Goal: Transaction & Acquisition: Purchase product/service

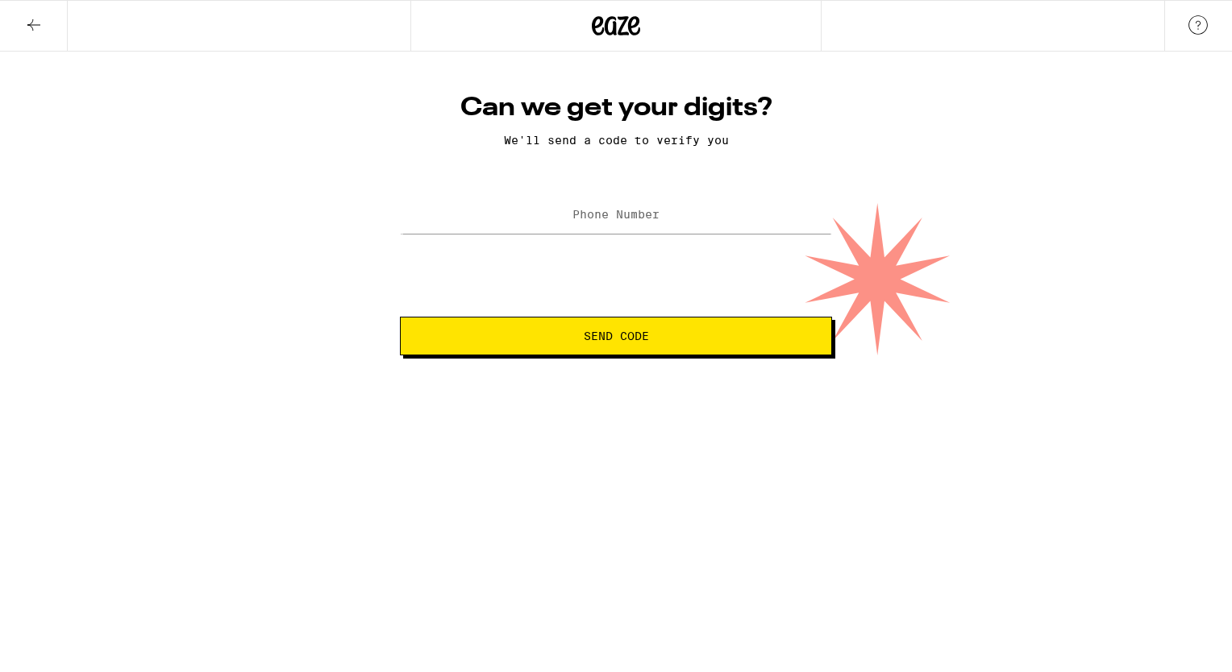
click at [580, 221] on label "Phone Number" at bounding box center [615, 214] width 87 height 13
type input "[PHONE_NUMBER]"
click at [400, 317] on button "Send Code" at bounding box center [616, 336] width 432 height 39
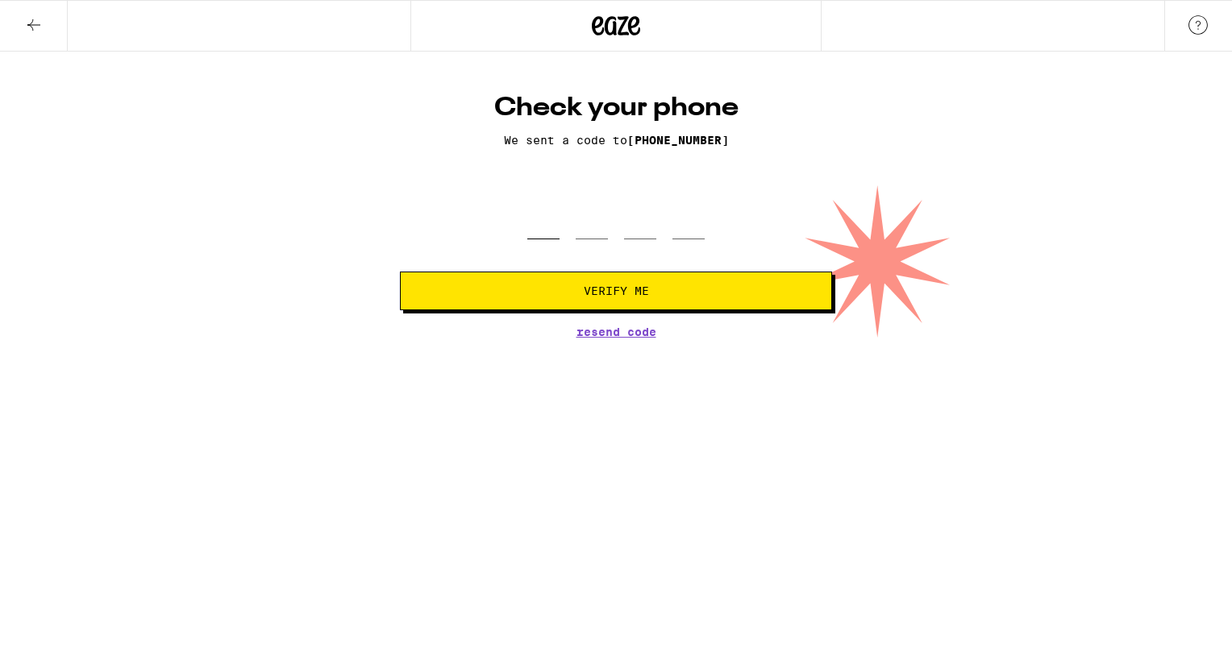
click at [537, 221] on input "tel" at bounding box center [543, 216] width 32 height 48
type input "6"
type input "0"
type input "7"
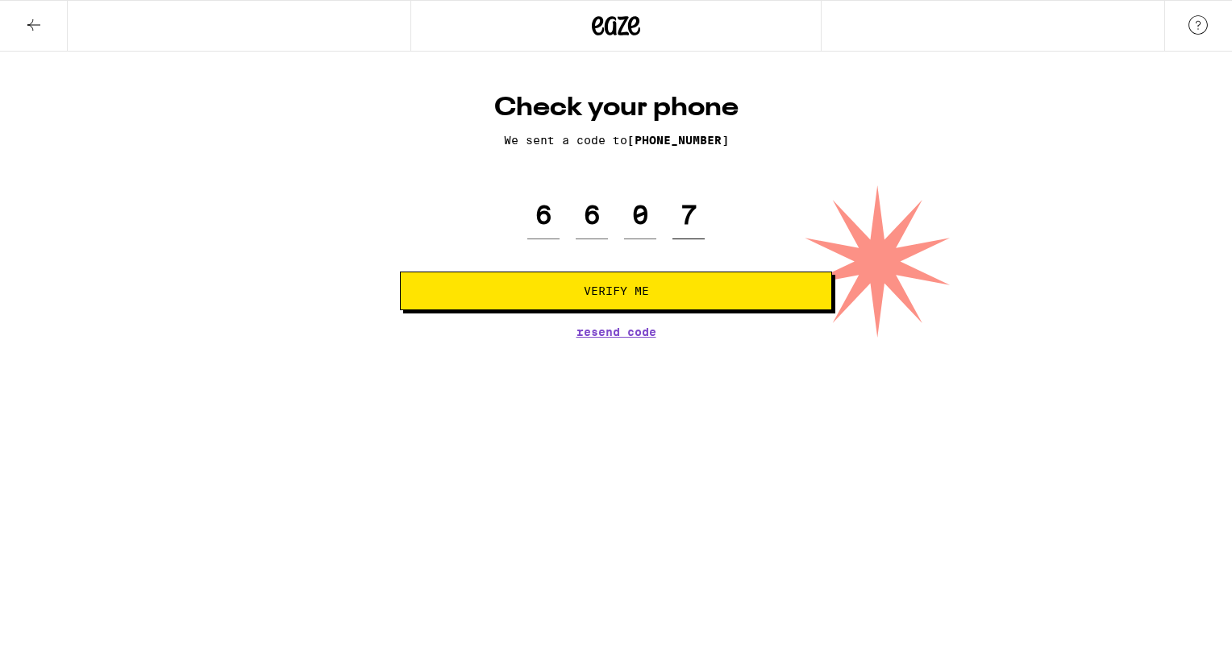
click at [400, 272] on button "Verify Me" at bounding box center [616, 291] width 432 height 39
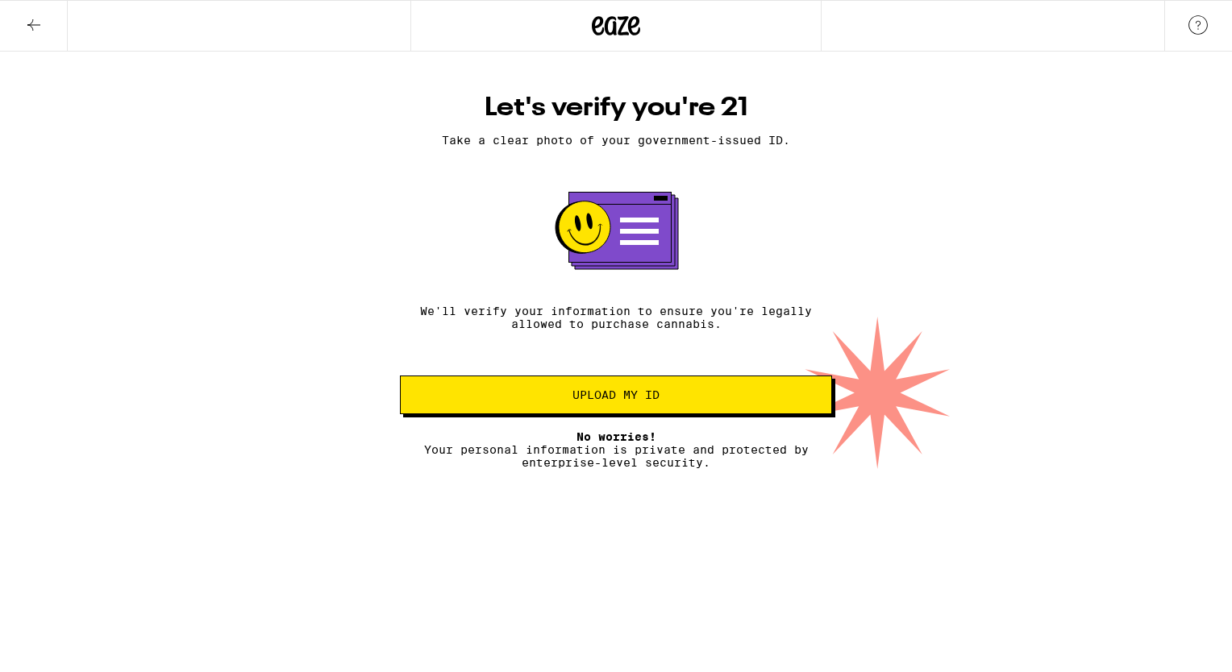
click at [616, 394] on span "Upload my ID" at bounding box center [615, 394] width 87 height 11
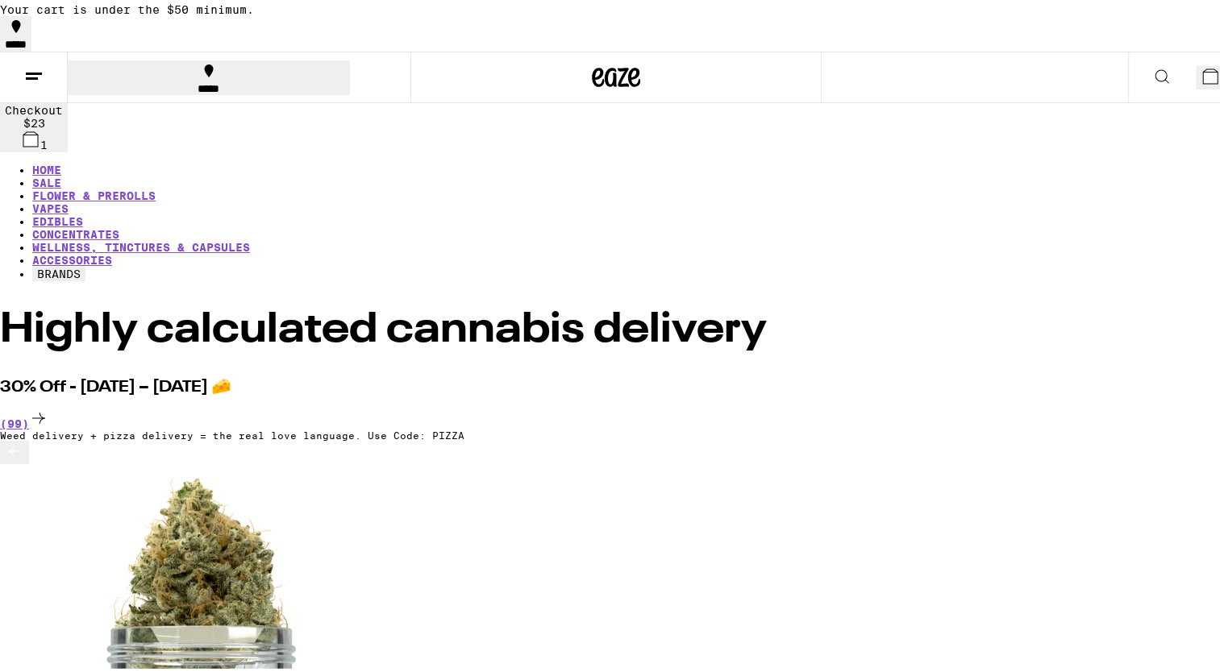
click at [1151, 405] on div "(99)" at bounding box center [616, 416] width 1232 height 22
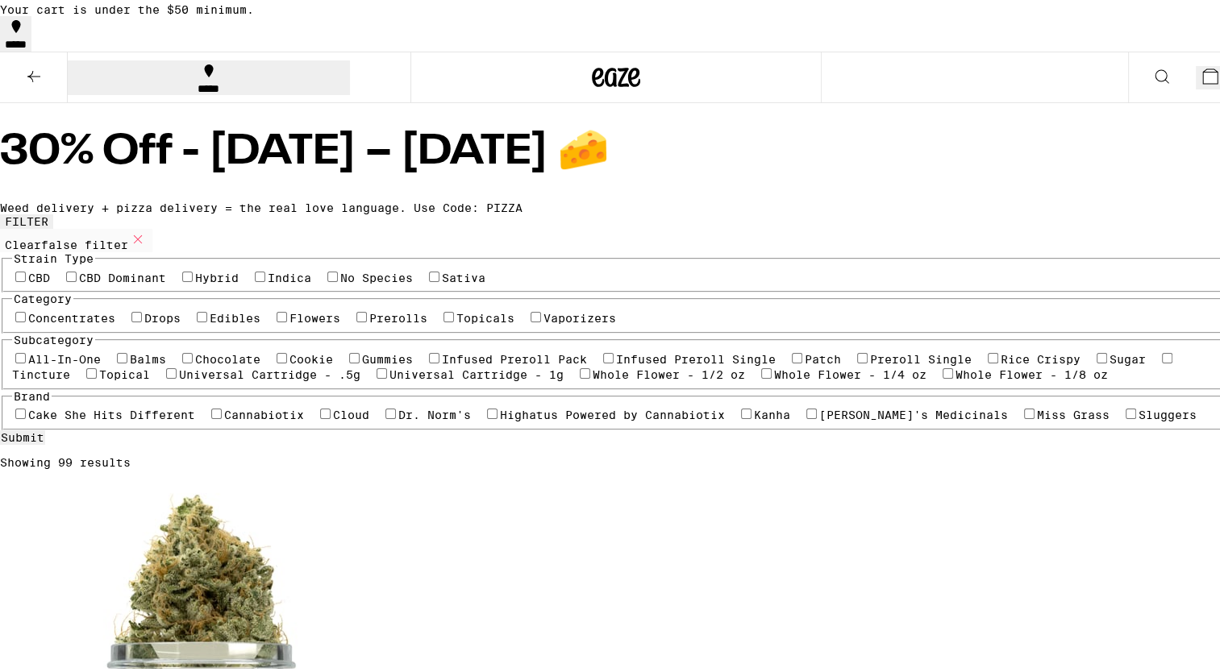
click at [289, 322] on label "Flowers" at bounding box center [314, 315] width 51 height 13
click at [276, 319] on input "Flowers" at bounding box center [281, 314] width 10 height 10
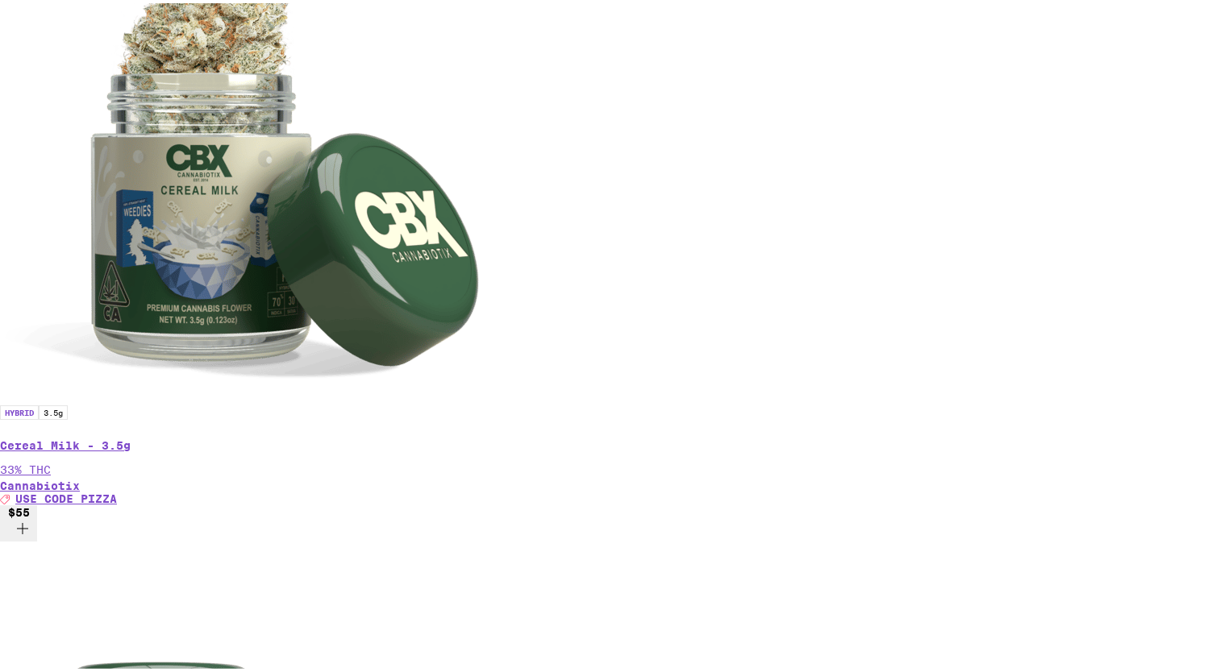
scroll to position [1325, 0]
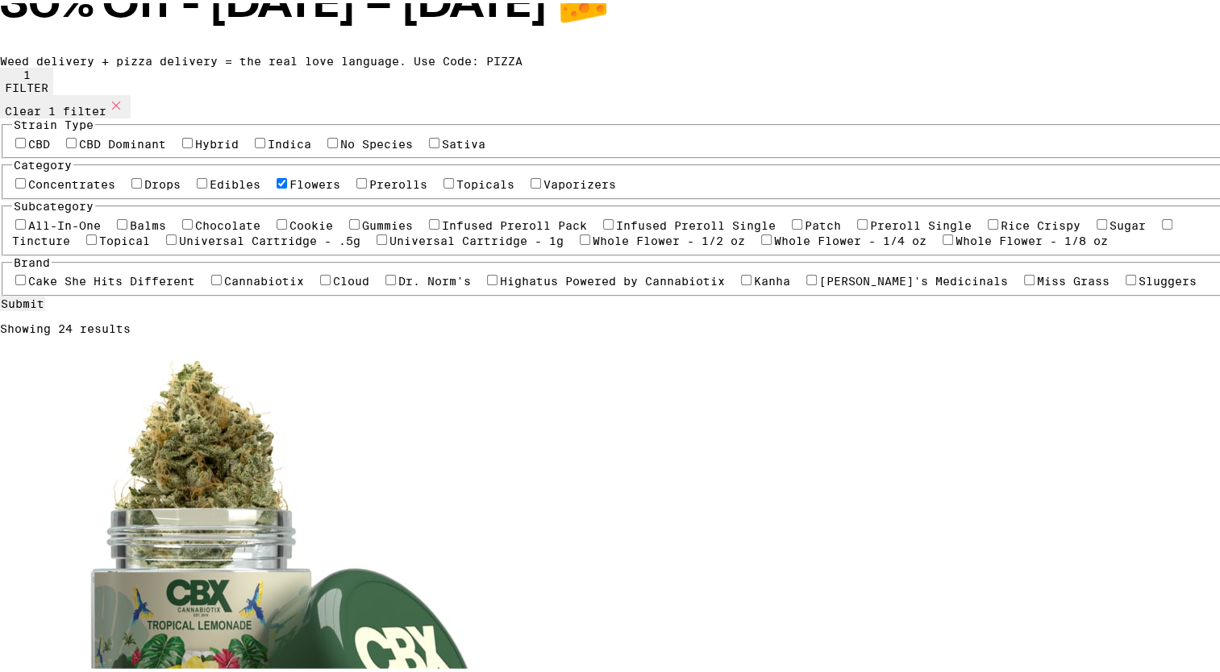
scroll to position [145, 0]
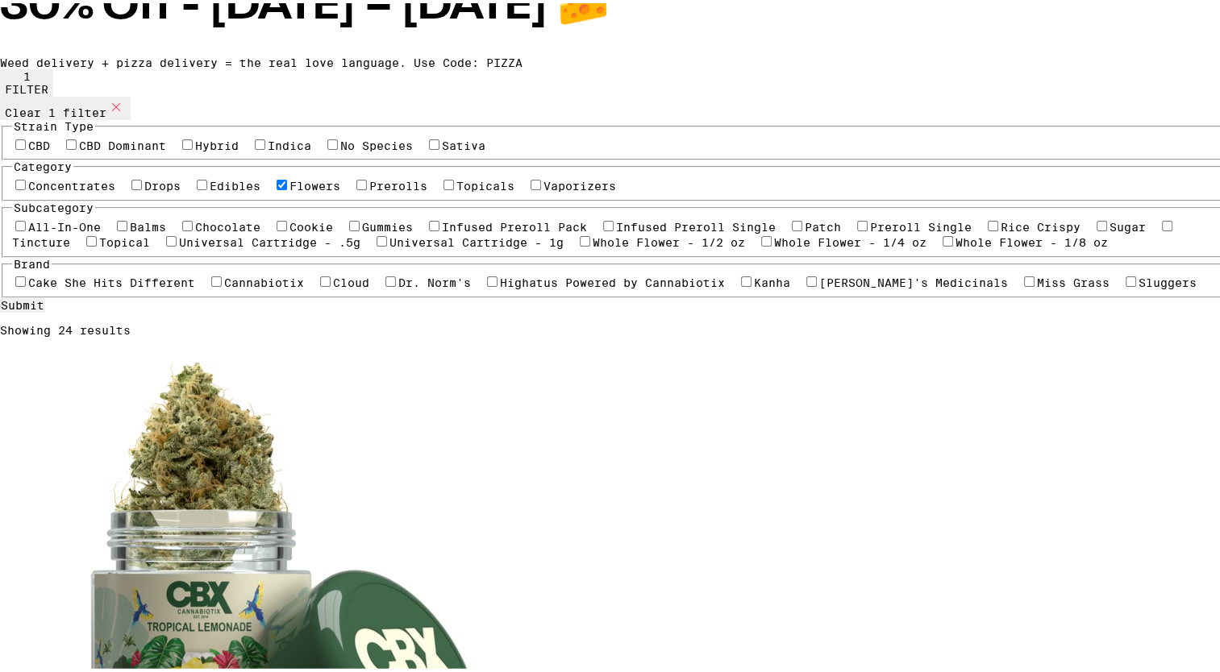
click at [289, 189] on label "Flowers" at bounding box center [314, 183] width 51 height 13
click at [276, 187] on input "Flowers" at bounding box center [281, 182] width 10 height 10
checkbox input "false"
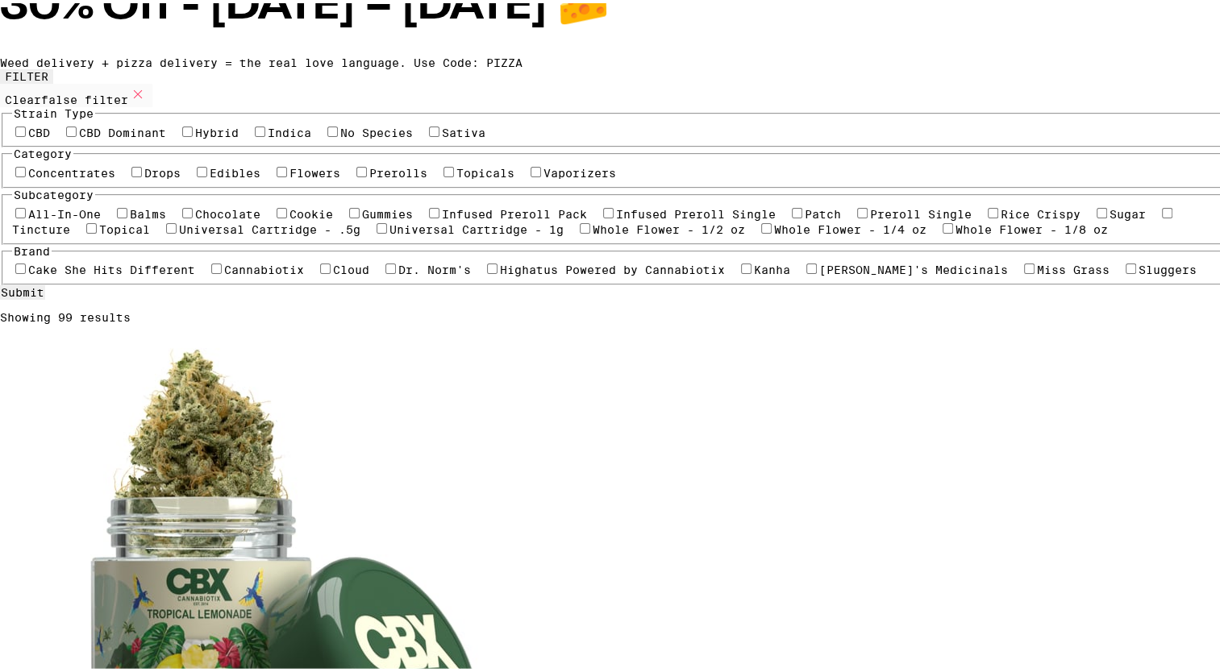
click at [369, 177] on label "Prerolls" at bounding box center [398, 170] width 58 height 13
click at [356, 174] on input "Prerolls" at bounding box center [361, 169] width 10 height 10
checkbox input "true"
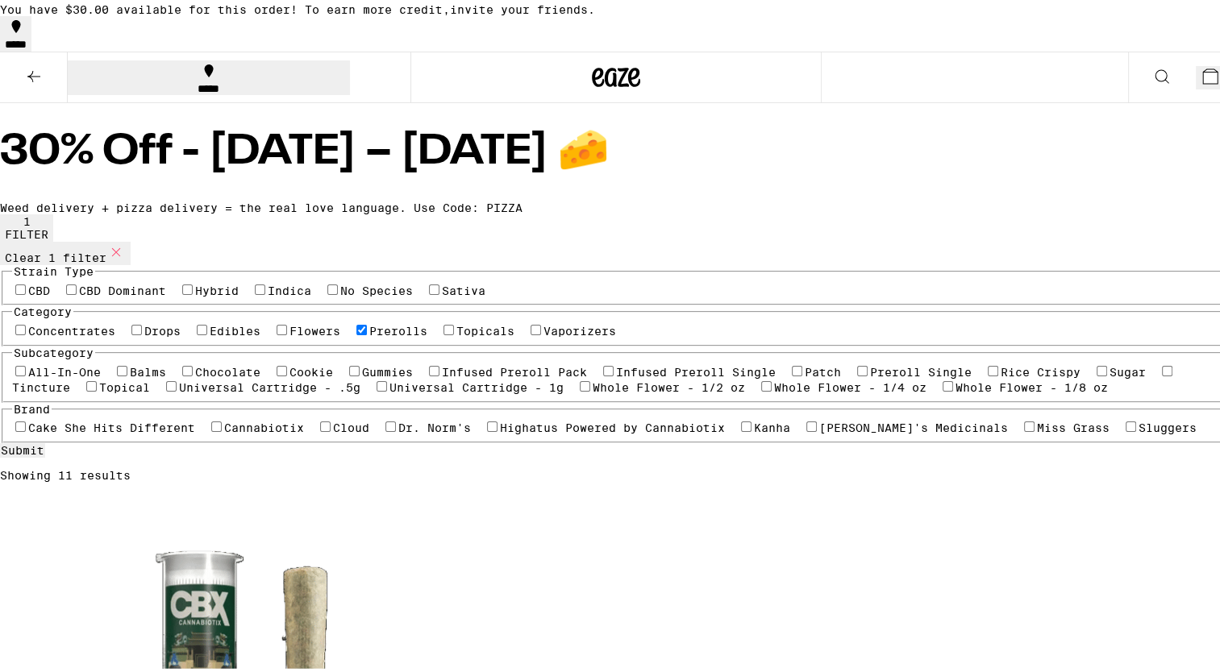
click at [1203, 70] on icon at bounding box center [1210, 73] width 15 height 15
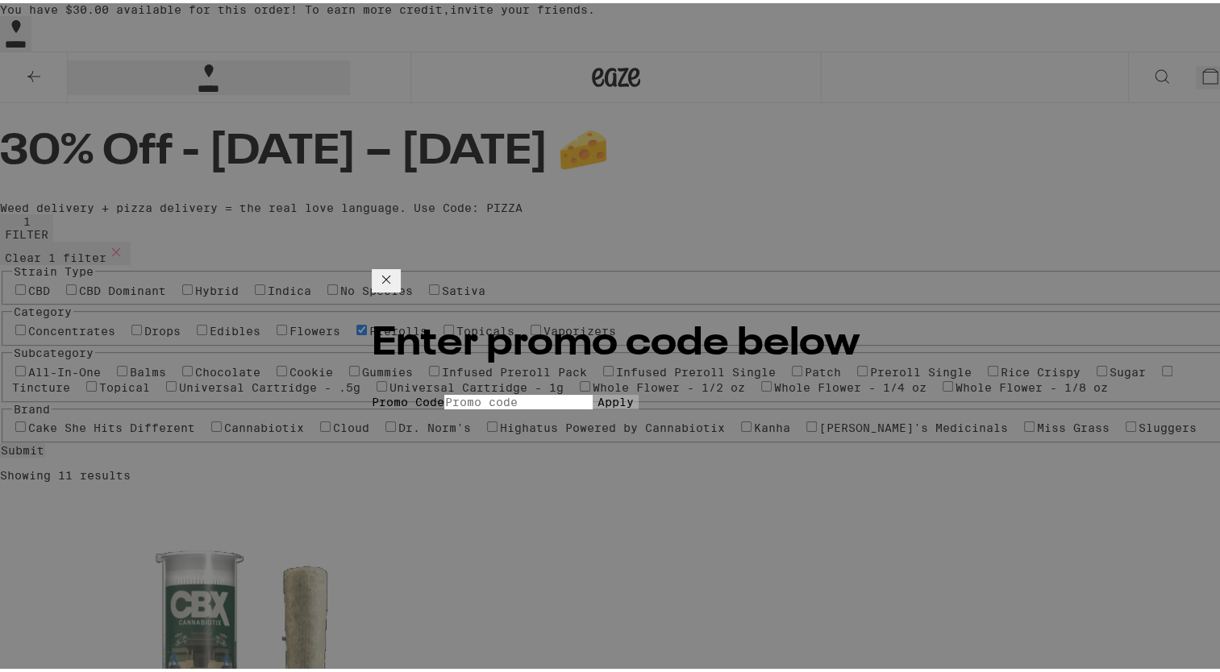
click at [471, 392] on input "Promo Code" at bounding box center [518, 399] width 148 height 15
type input "pizza"
click at [592, 392] on button "Apply" at bounding box center [615, 399] width 46 height 15
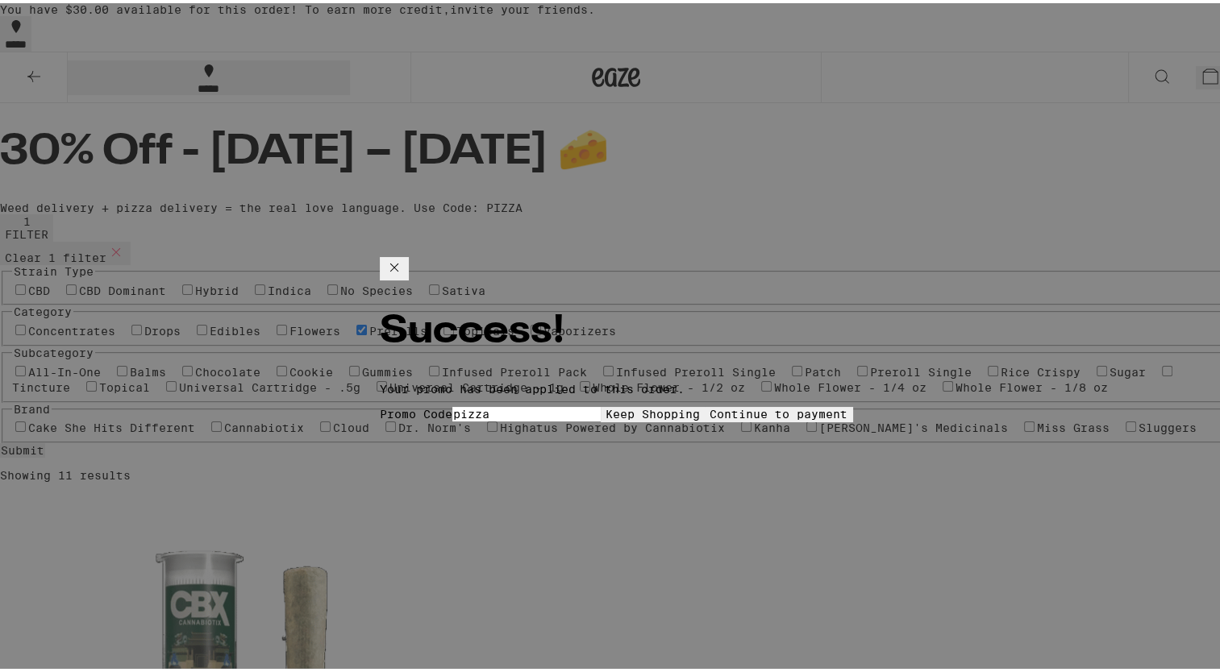
click at [713, 404] on button "Continue to payment" at bounding box center [779, 411] width 148 height 15
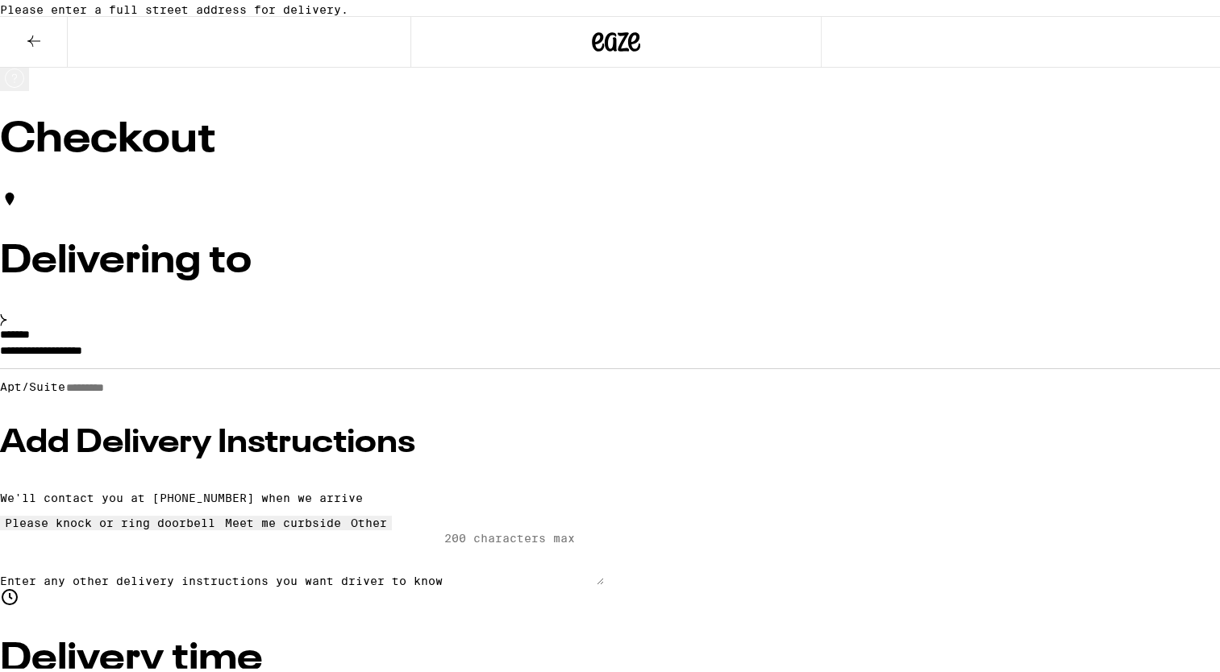
click at [325, 360] on input "**********" at bounding box center [616, 351] width 1232 height 27
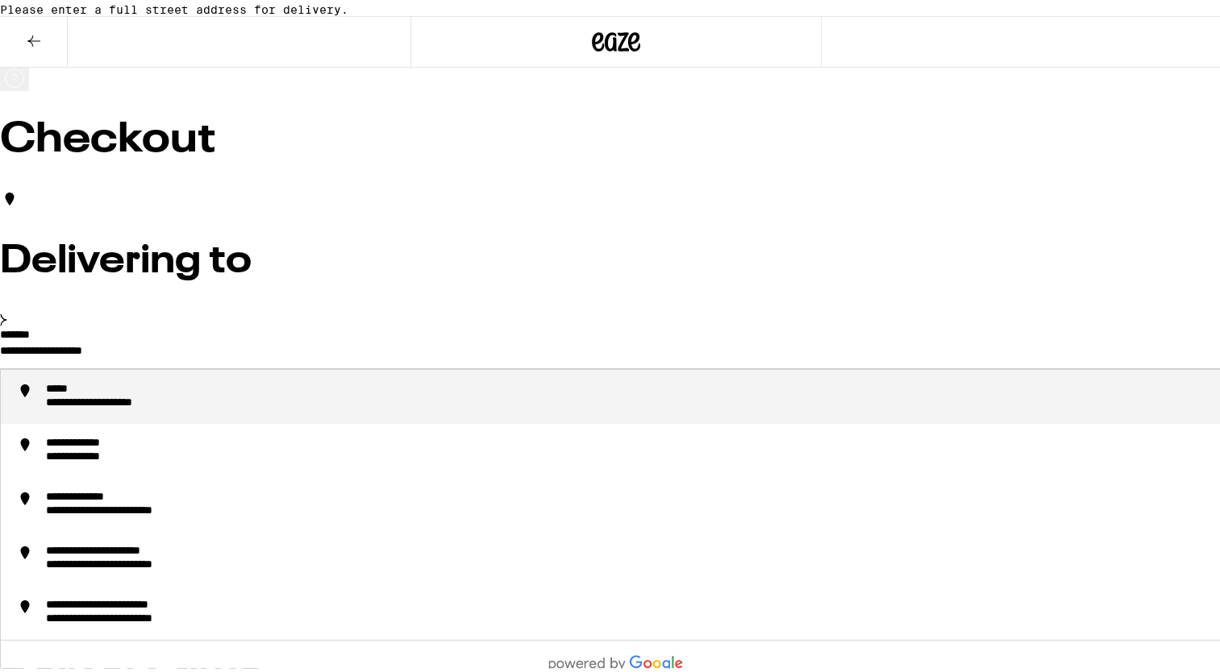
drag, startPoint x: 325, startPoint y: 373, endPoint x: 139, endPoint y: 366, distance: 186.4
click at [258, 408] on div "**********" at bounding box center [632, 394] width 1172 height 28
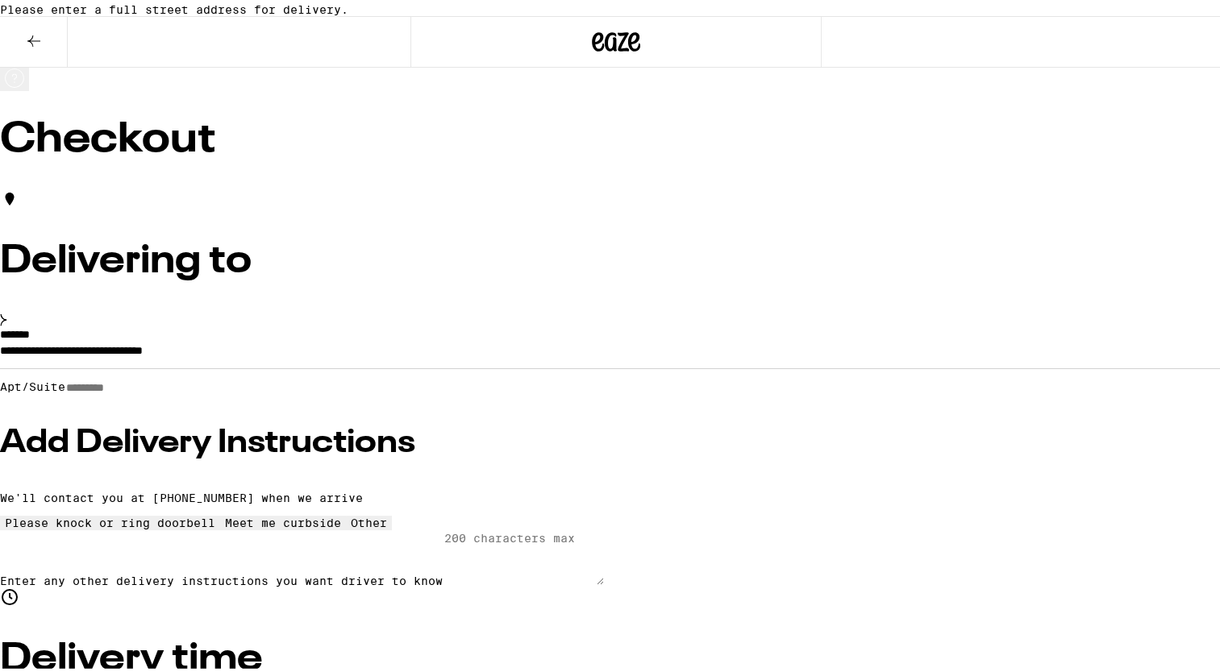
type input "**********"
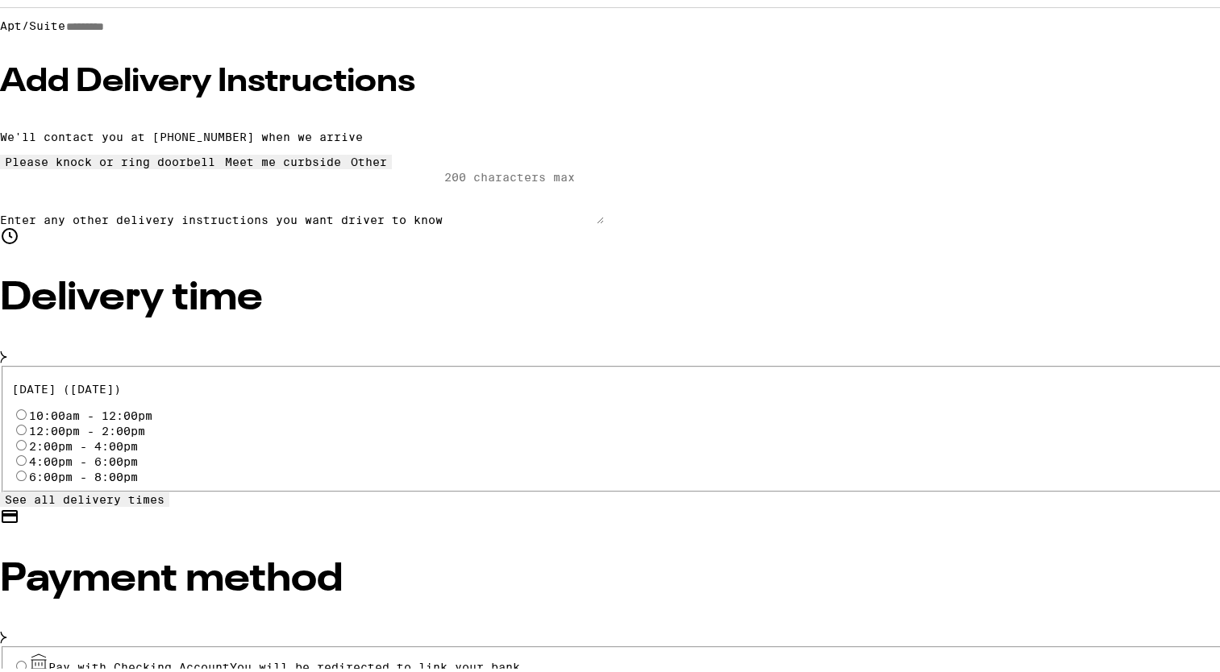
scroll to position [360, 0]
click at [27, 438] on input "2:00pm - 4:00pm" at bounding box center [21, 443] width 10 height 10
radio input "true"
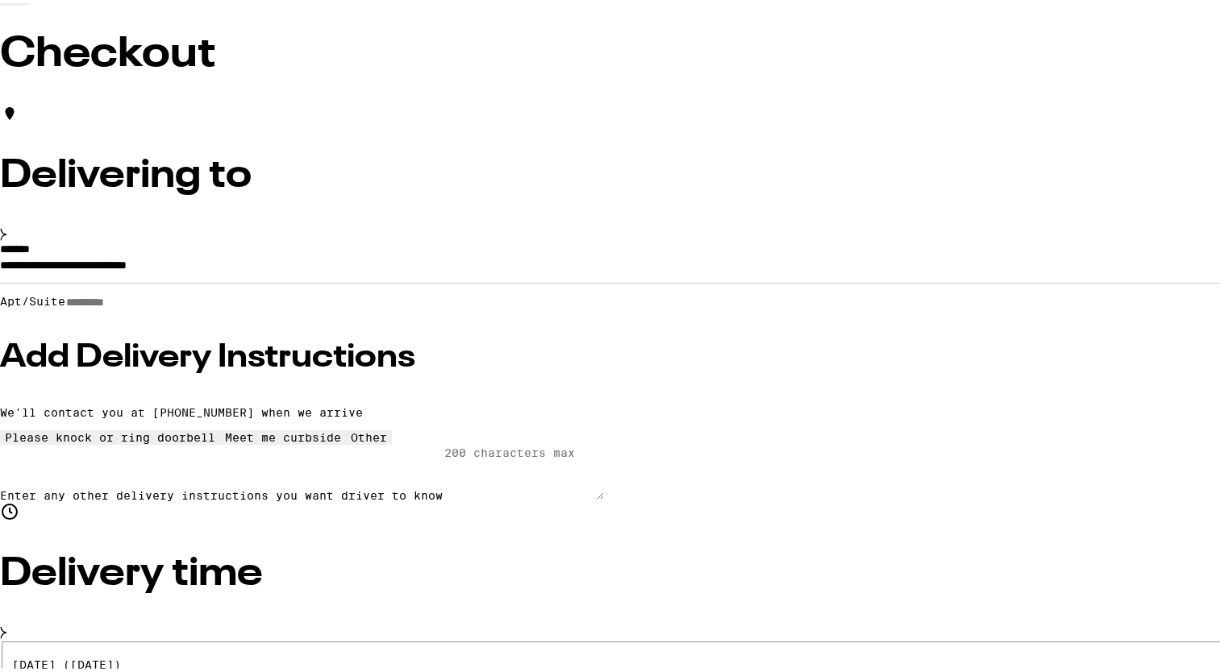
scroll to position [81, 0]
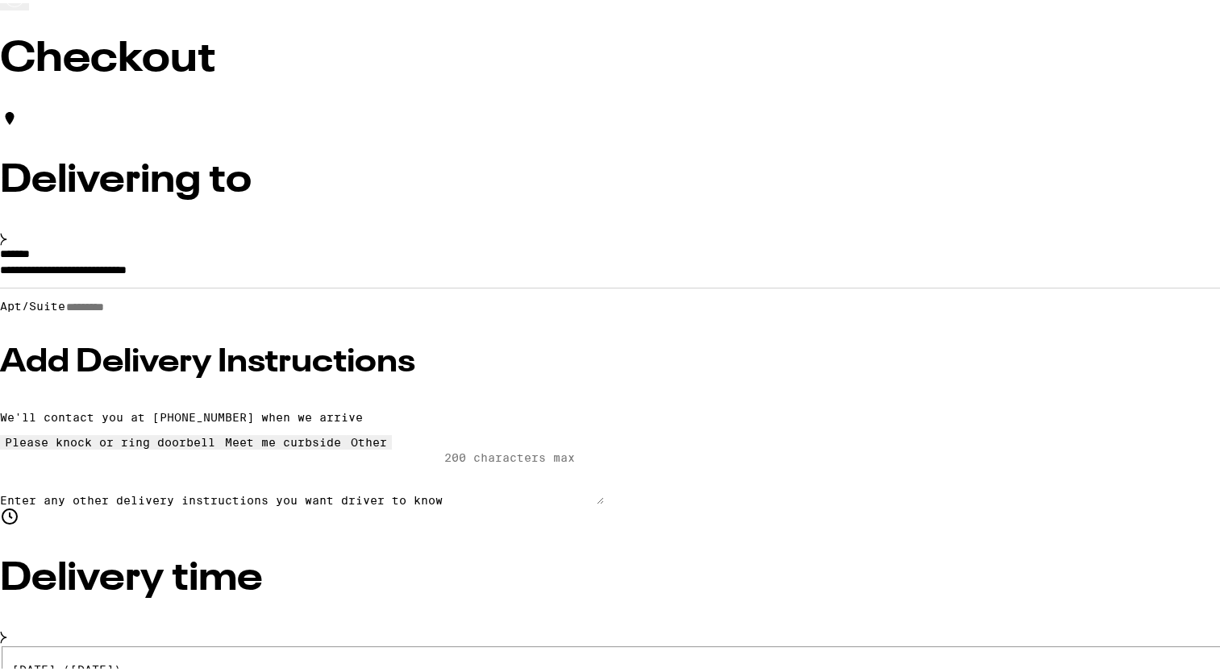
click at [288, 376] on h3 "Add Delivery Instructions" at bounding box center [616, 359] width 1232 height 32
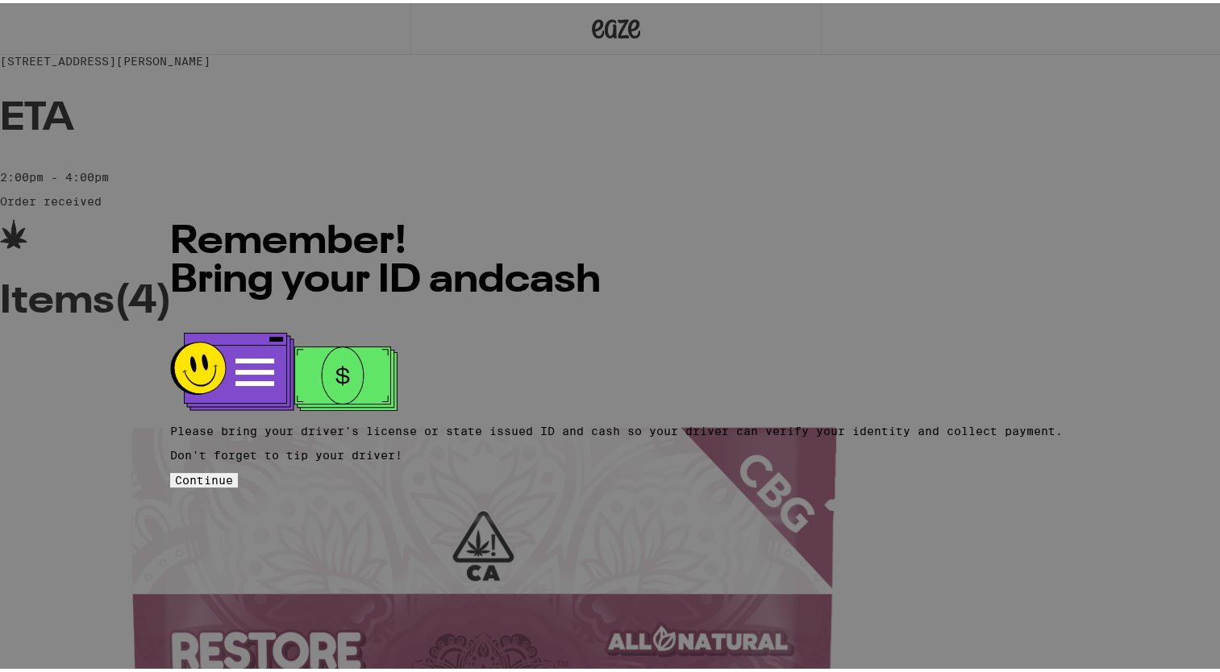
click at [233, 471] on span "Continue" at bounding box center [204, 477] width 58 height 13
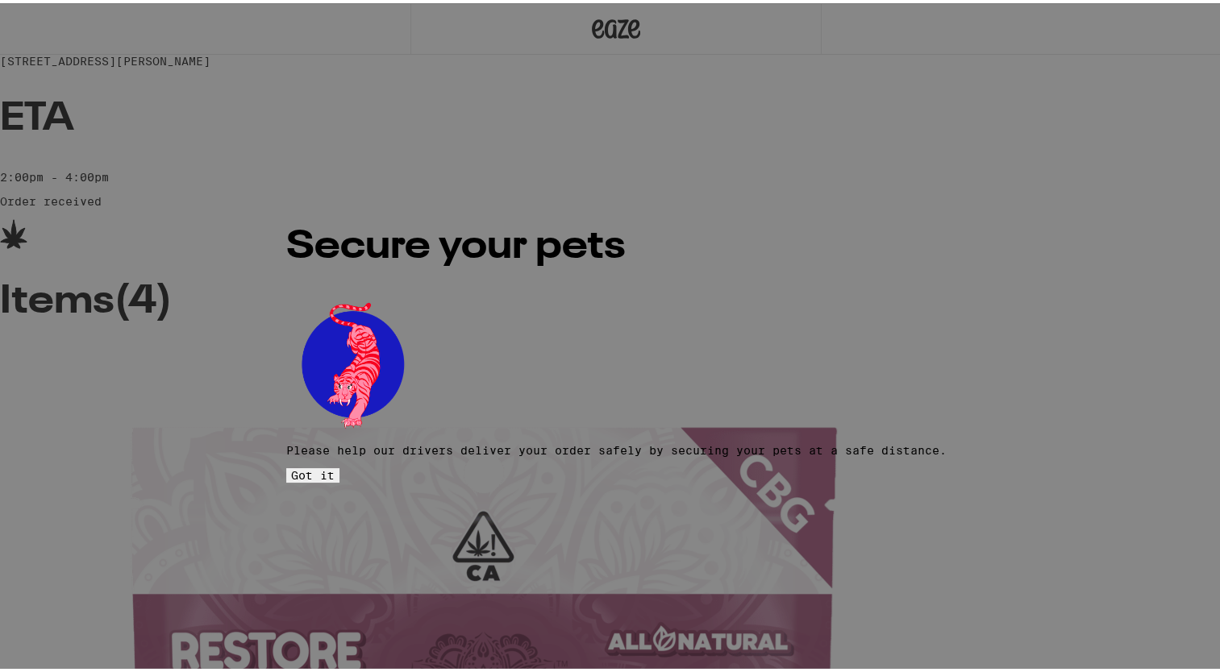
click at [335, 466] on span "Got it" at bounding box center [313, 472] width 44 height 13
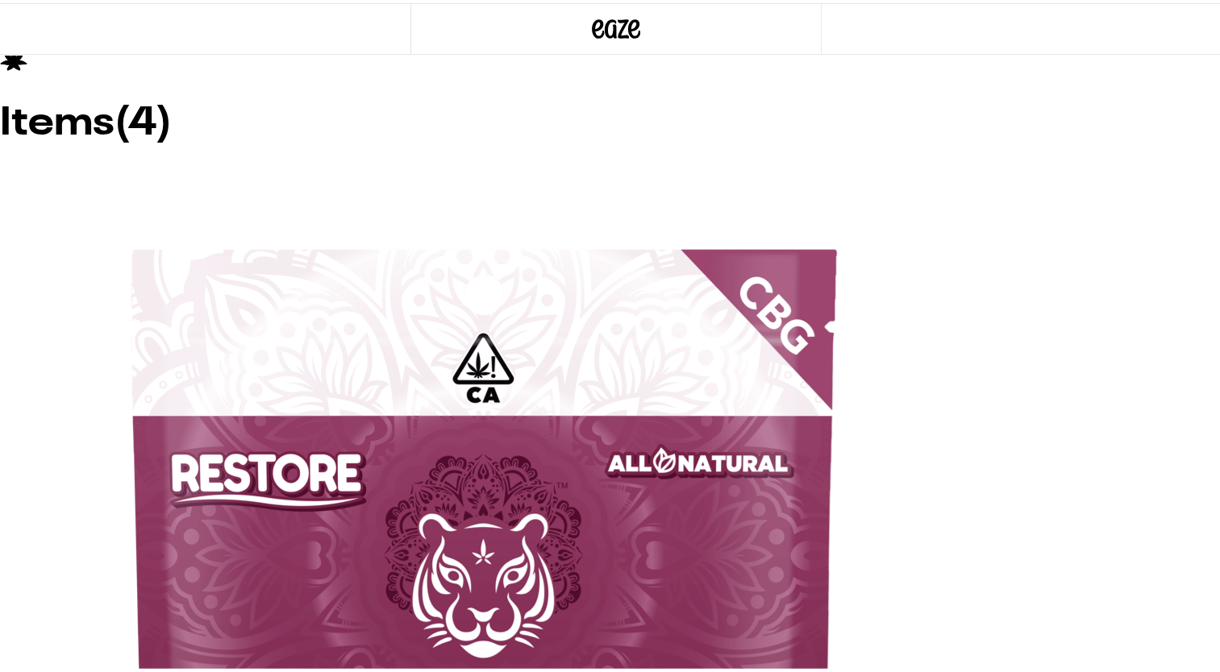
scroll to position [195, 0]
